Goal: Information Seeking & Learning: Learn about a topic

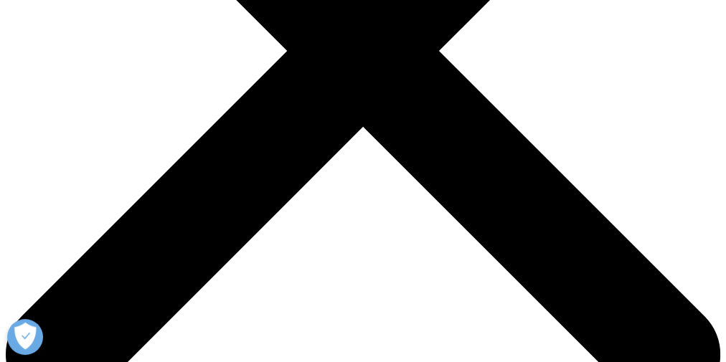
scroll to position [344, 0]
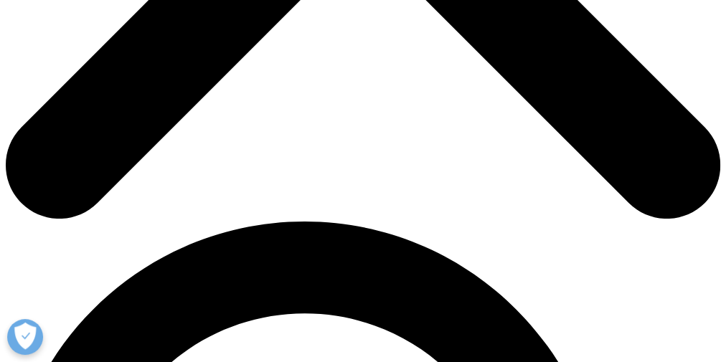
scroll to position [574, 0]
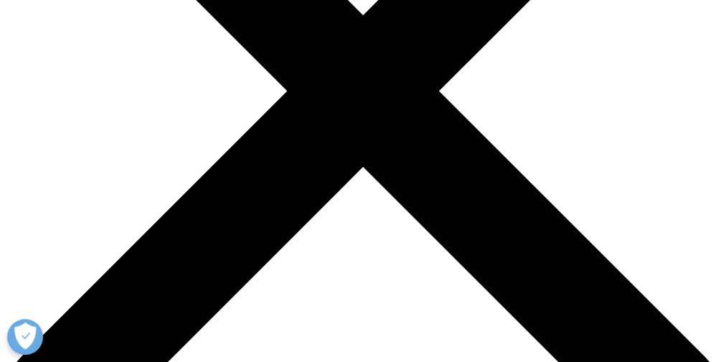
scroll to position [459, 0]
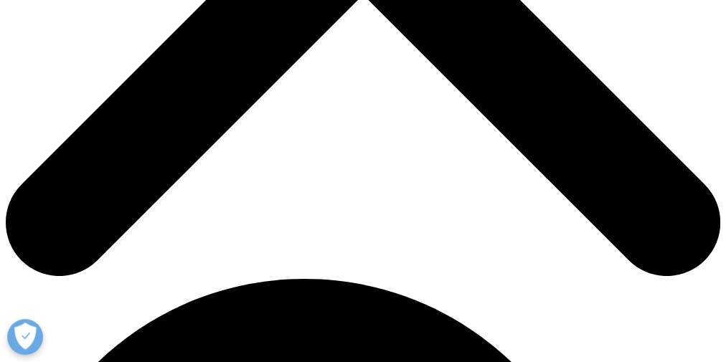
drag, startPoint x: 243, startPoint y: 217, endPoint x: 351, endPoint y: 235, distance: 109.1
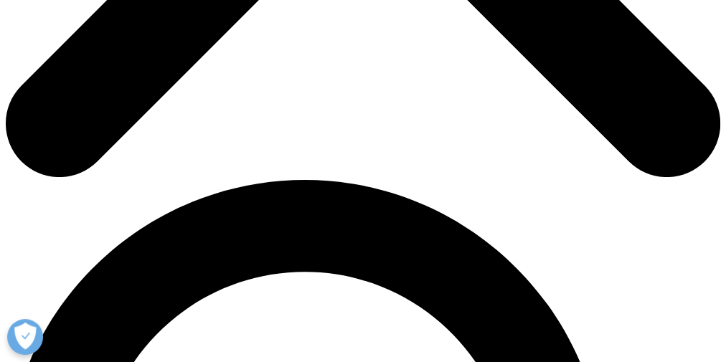
scroll to position [631, 0]
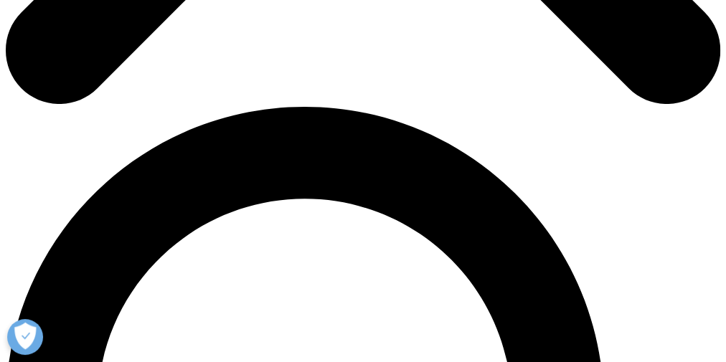
drag, startPoint x: 98, startPoint y: 220, endPoint x: 228, endPoint y: 236, distance: 130.9
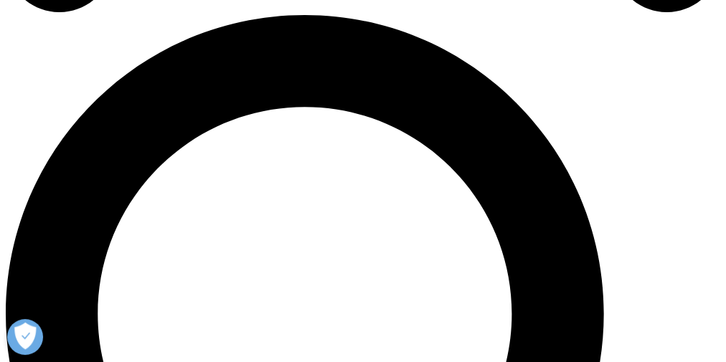
scroll to position [746, 0]
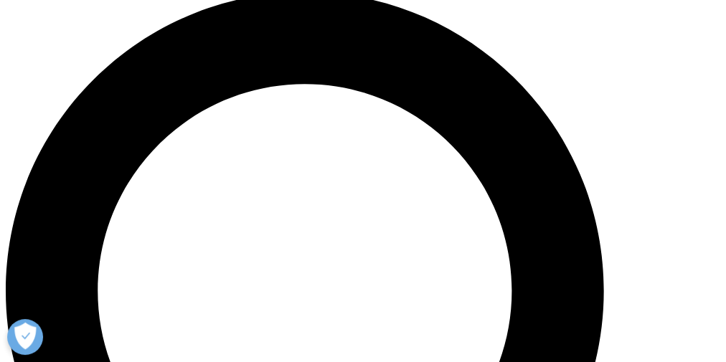
drag, startPoint x: 136, startPoint y: 222, endPoint x: 369, endPoint y: 264, distance: 237.0
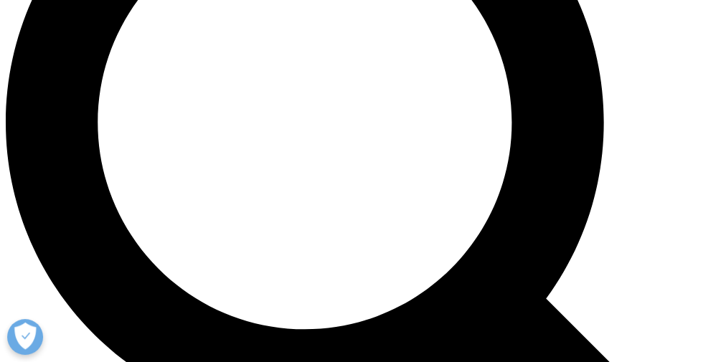
scroll to position [976, 0]
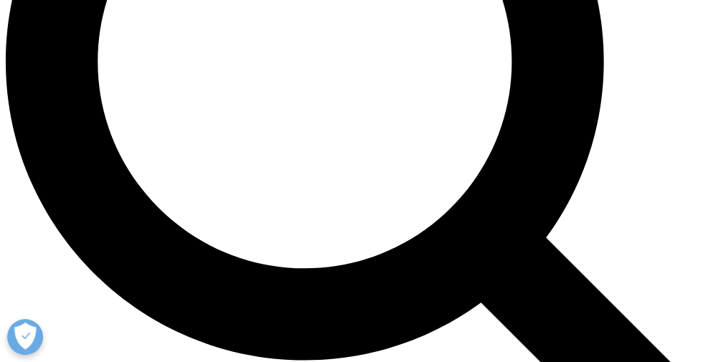
drag, startPoint x: 138, startPoint y: 212, endPoint x: 186, endPoint y: 280, distance: 84.0
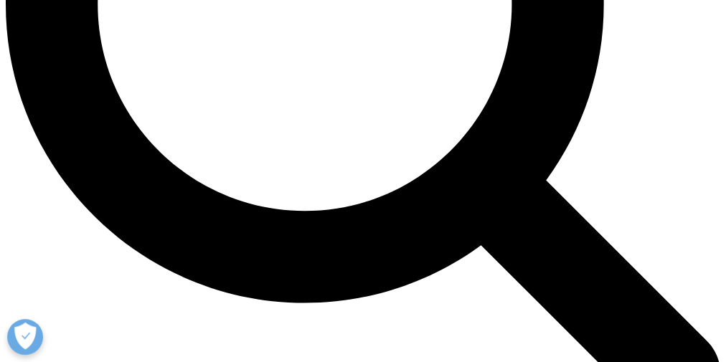
drag, startPoint x: 156, startPoint y: 275, endPoint x: 460, endPoint y: 286, distance: 303.7
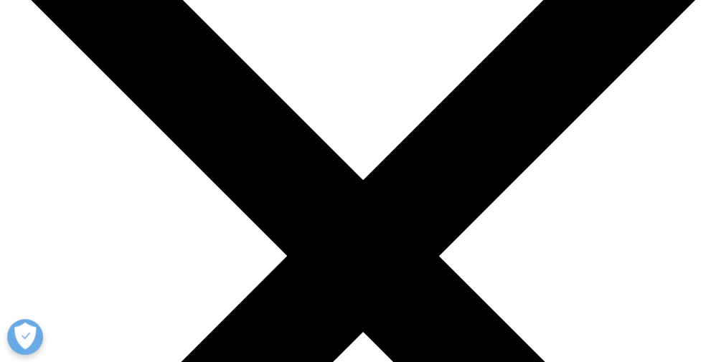
scroll to position [0, 0]
